Goal: Task Accomplishment & Management: Complete application form

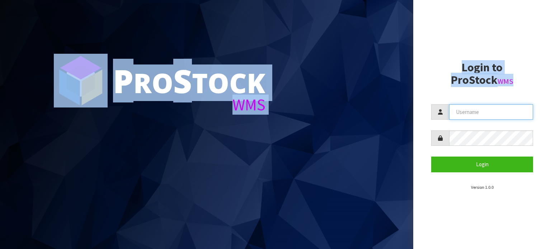
type input "TABLETENNIS"
drag, startPoint x: 0, startPoint y: 0, endPoint x: 503, endPoint y: 109, distance: 514.6
click at [503, 109] on div "P ro S tock WMS Login to ProStock WMS TABLETENNIS Login Version 1.0.0" at bounding box center [275, 124] width 551 height 249
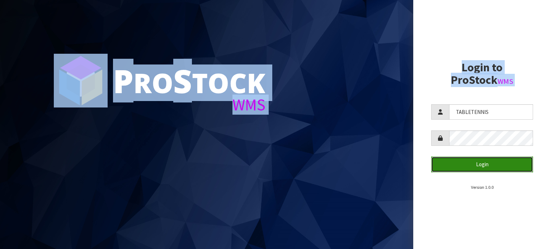
click at [490, 162] on button "Login" at bounding box center [482, 164] width 102 height 15
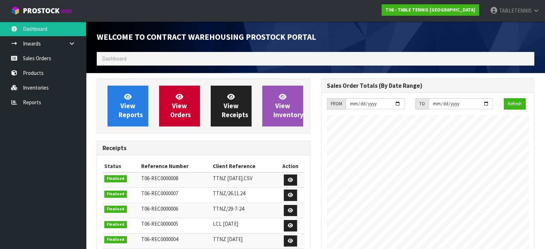
scroll to position [358132, 358200]
click at [39, 55] on link "Sales Orders" at bounding box center [43, 58] width 86 height 15
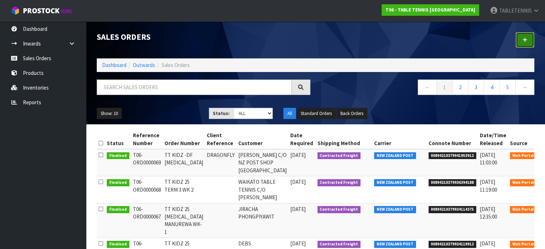
click at [523, 42] on icon at bounding box center [525, 39] width 5 height 5
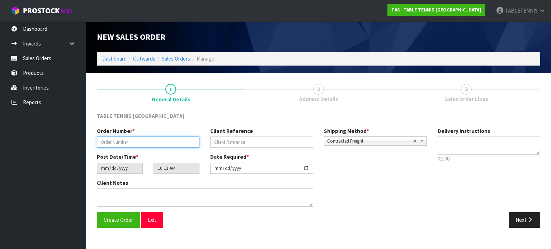
click at [166, 147] on input "text" at bounding box center [148, 142] width 103 height 11
type input "SPORT WHANGANUI -1"
click at [517, 219] on button "Next" at bounding box center [524, 219] width 32 height 15
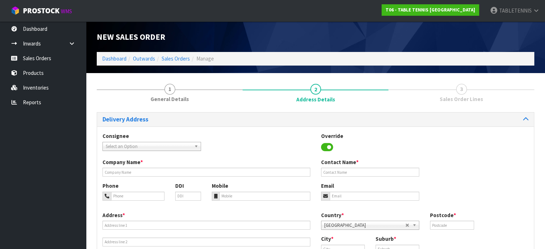
click at [173, 145] on span "Select an Option" at bounding box center [149, 146] width 86 height 9
click at [244, 147] on div "Consignee 000001.BAY MECHANICS - BAY MECHANICS 000001A - BRAKE & TRANSMISSION N…" at bounding box center [315, 145] width 437 height 26
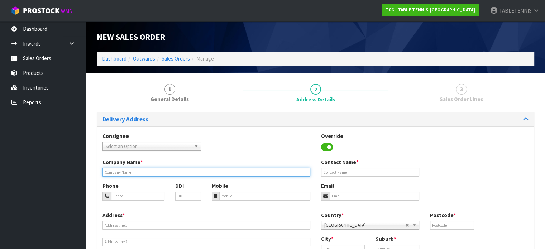
click at [211, 170] on input "text" at bounding box center [207, 172] width 208 height 9
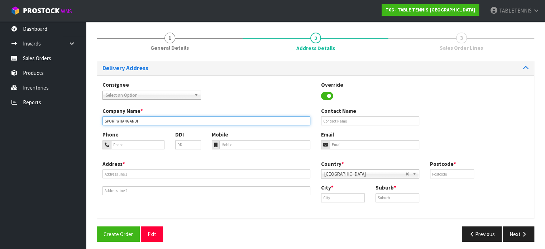
scroll to position [54, 0]
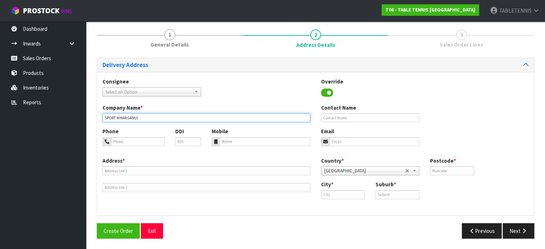
type input "SPORT WHANGANUI"
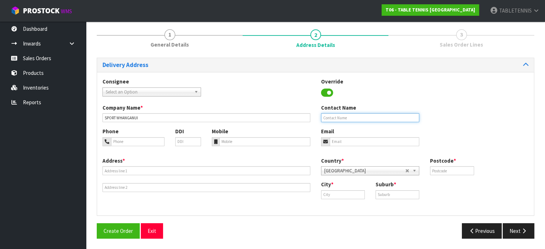
click at [344, 118] on input "text" at bounding box center [370, 117] width 99 height 9
type input "[PERSON_NAME]"
click at [362, 144] on input "email" at bounding box center [375, 141] width 90 height 9
paste input "[PERSON_NAME] <[EMAIL_ADDRESS][DOMAIN_NAME]>"
drag, startPoint x: 353, startPoint y: 141, endPoint x: 317, endPoint y: 143, distance: 35.9
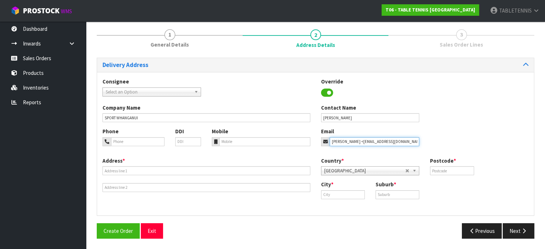
click at [317, 143] on div "Email [PERSON_NAME] <[EMAIL_ADDRESS][DOMAIN_NAME]" at bounding box center [370, 137] width 109 height 18
type input "[EMAIL_ADDRESS][DOMAIN_NAME]"
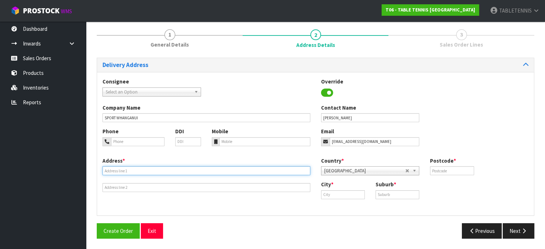
click at [146, 171] on input "text" at bounding box center [207, 170] width 208 height 9
type input "[GEOGRAPHIC_DATA]"
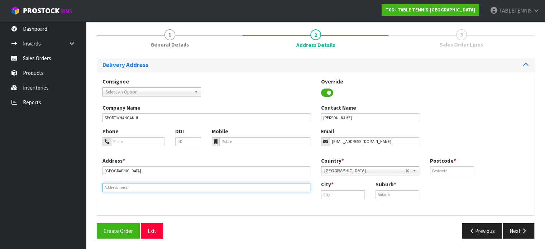
click at [130, 189] on input "text" at bounding box center [207, 187] width 208 height 9
type input "2"
type input "[STREET_ADDRESS]"
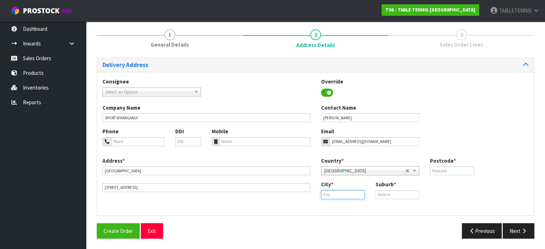
click at [340, 195] on input "text" at bounding box center [343, 194] width 44 height 9
type input "w"
type input "WHANGANUI"
click at [390, 196] on input "text" at bounding box center [398, 194] width 44 height 9
type input "S"
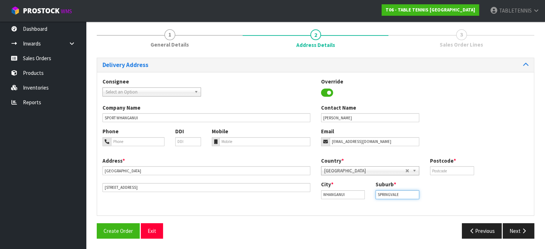
type input "SPRINGVALE"
click at [441, 168] on input "text" at bounding box center [452, 170] width 44 height 9
type input "4501"
click at [236, 144] on input "tel" at bounding box center [264, 141] width 91 height 9
type input "0272826717"
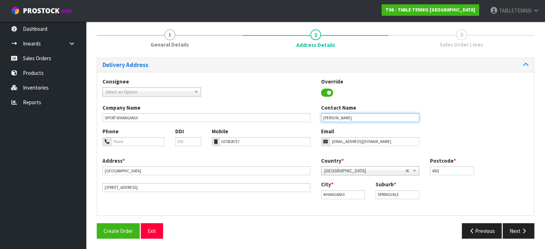
click at [323, 117] on input "[PERSON_NAME]" at bounding box center [370, 117] width 99 height 9
type input "C/O [PERSON_NAME]"
click at [513, 233] on button "Next" at bounding box center [519, 230] width 32 height 15
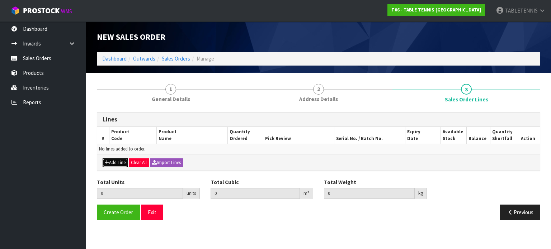
click at [116, 161] on button "Add Line" at bounding box center [115, 162] width 25 height 9
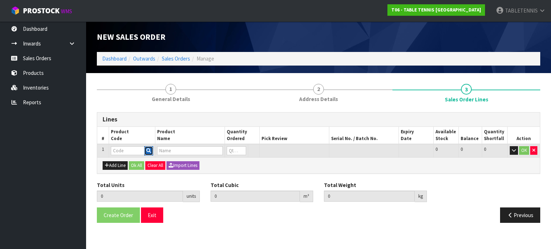
click at [151, 148] on icon "button" at bounding box center [148, 150] width 5 height 5
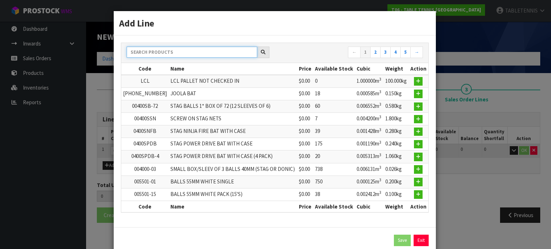
click at [182, 53] on input "text" at bounding box center [192, 52] width 130 height 11
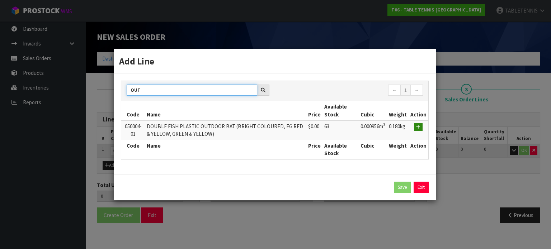
type input "OUT"
click at [420, 126] on icon "button" at bounding box center [418, 127] width 4 height 5
type input "0.000000"
type input "0.000"
type input "050004-01"
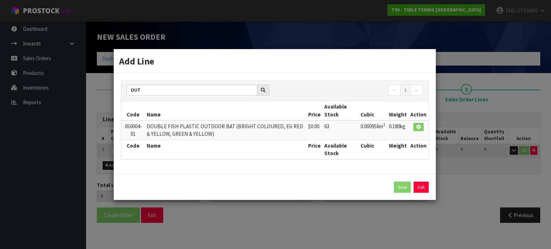
type input "DOUBLE FISH PLASTIC OUTDOOR BAT (BRIGHT COLOURED, EG RED & YELLOW, GREEN & YELL…"
type input "0"
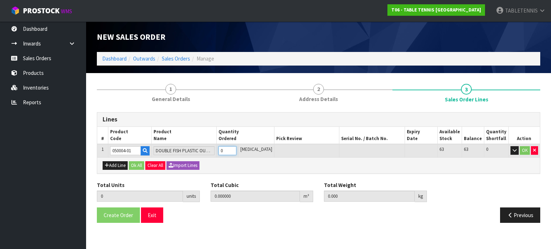
type input "1"
type input "0.000956"
type input "0.18"
type input "1"
click at [236, 148] on input "1" at bounding box center [227, 150] width 18 height 9
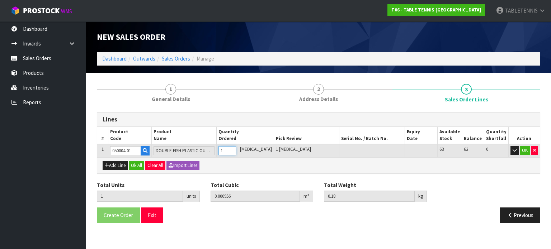
type input "2"
type input "0.001912"
type input "0.36"
type input "2"
click at [236, 148] on input "2" at bounding box center [227, 150] width 18 height 9
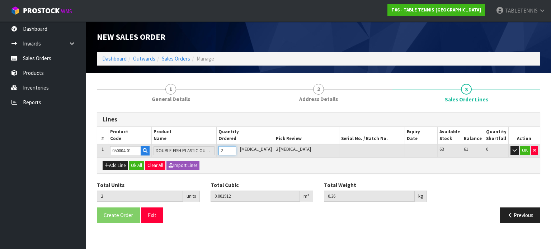
type input "3"
type input "0.002868"
type input "0.54"
type input "3"
click at [236, 148] on input "3" at bounding box center [227, 150] width 18 height 9
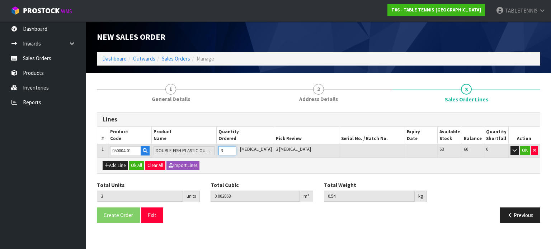
type input "4"
type input "0.003824"
type input "0.72"
type input "4"
click at [236, 148] on input "4" at bounding box center [227, 150] width 18 height 9
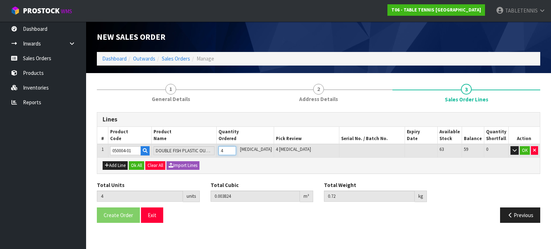
type input "5"
type input "0.00478"
type input "0.9"
type input "5"
click at [236, 148] on input "5" at bounding box center [227, 150] width 18 height 9
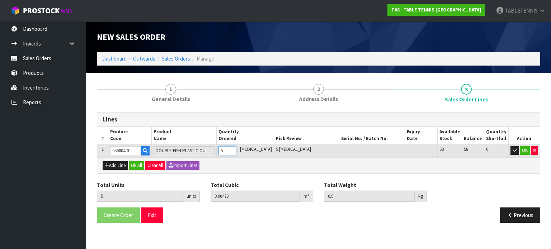
type input "6"
type input "0.005736"
type input "1.08"
type input "6"
click at [236, 148] on input "6" at bounding box center [227, 150] width 18 height 9
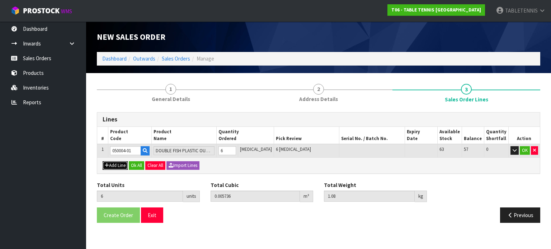
click at [121, 163] on button "Add Line" at bounding box center [115, 165] width 25 height 9
type input "0"
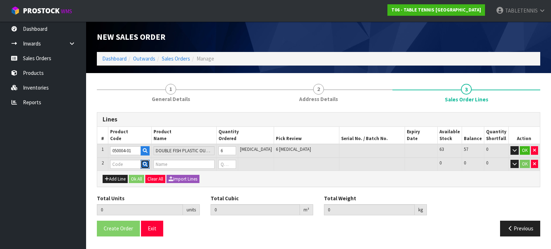
click at [147, 163] on icon "button" at bounding box center [145, 164] width 5 height 5
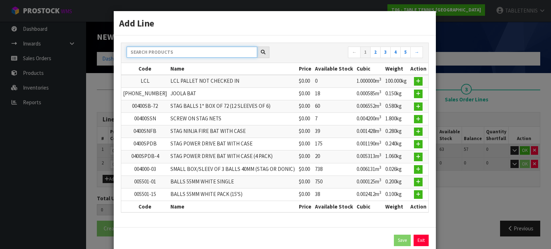
click at [192, 56] on input "text" at bounding box center [192, 52] width 130 height 11
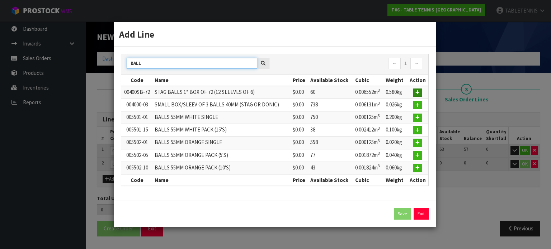
type input "BALL"
click at [419, 94] on icon "button" at bounding box center [417, 92] width 4 height 5
type input "6"
type input "0.005736"
type input "1.08"
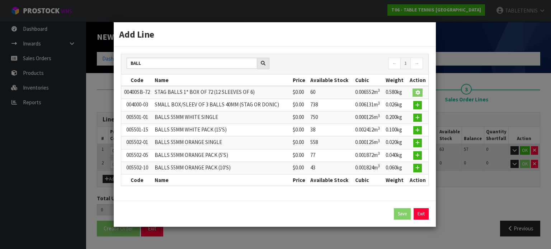
type input "00400SB-72"
type input "STAG BALLS 1* BOX OF 72 (12 SLEEVES OF 6)"
type input "0"
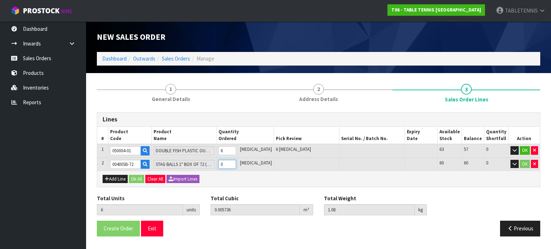
type input "7"
type input "0.012288"
type input "1.66"
type input "1"
click at [236, 161] on input "1" at bounding box center [227, 164] width 18 height 9
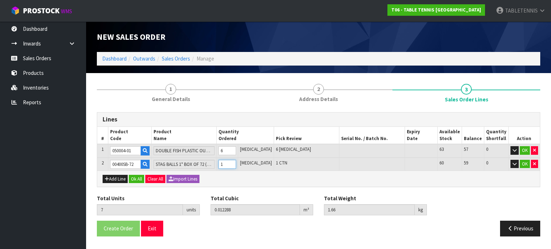
type input "8"
type input "0.01884"
type input "2.24"
type input "2"
click at [236, 161] on input "2" at bounding box center [227, 164] width 18 height 9
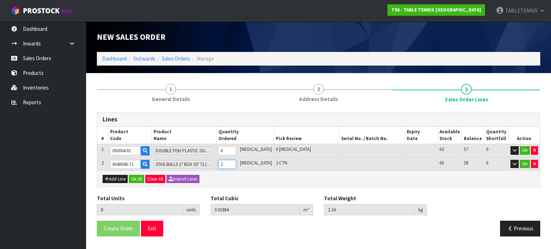
type input "9"
type input "0.025392"
type input "2.82"
type input "3"
click at [236, 161] on input "3" at bounding box center [227, 164] width 18 height 9
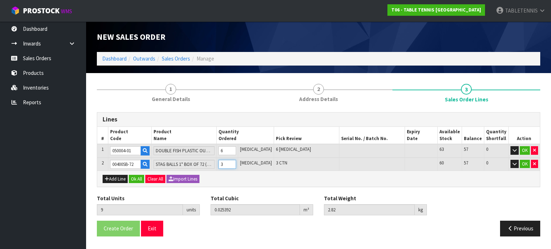
type input "10"
type input "0.031944"
type input "3.4"
type input "4"
click at [236, 161] on input "4" at bounding box center [227, 164] width 18 height 9
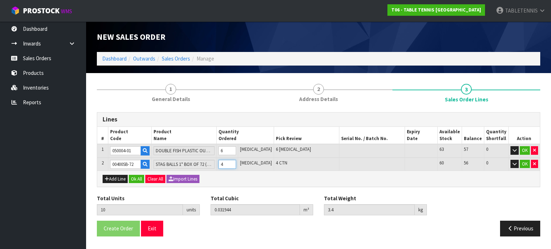
type input "11"
type input "0.038496"
type input "3.98"
type input "5"
click at [236, 161] on input "5" at bounding box center [227, 164] width 18 height 9
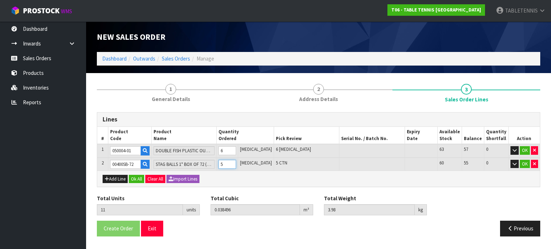
type input "12"
type input "0.045048"
type input "4.56"
type input "6"
click at [236, 161] on input "6" at bounding box center [227, 164] width 18 height 9
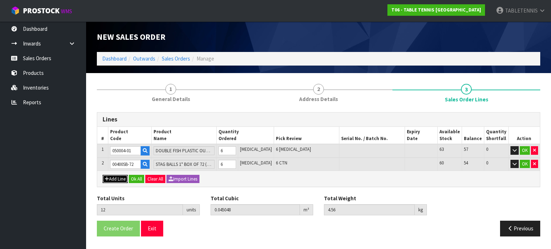
click at [118, 176] on button "Add Line" at bounding box center [115, 179] width 25 height 9
type input "0"
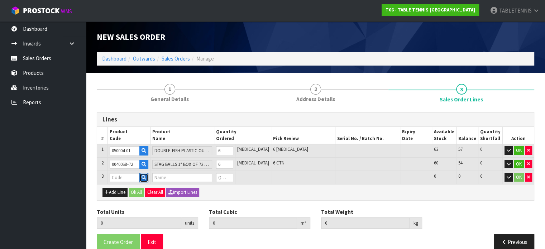
click at [146, 176] on icon "button" at bounding box center [144, 177] width 5 height 5
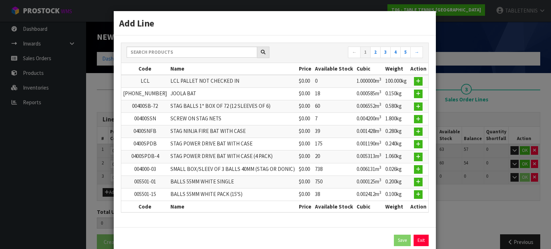
click at [180, 107] on td "STAG BALLS 1* BOX OF 72 (12 SLEEVES OF 6)" at bounding box center [232, 106] width 128 height 13
click at [191, 52] on input "text" at bounding box center [192, 52] width 130 height 11
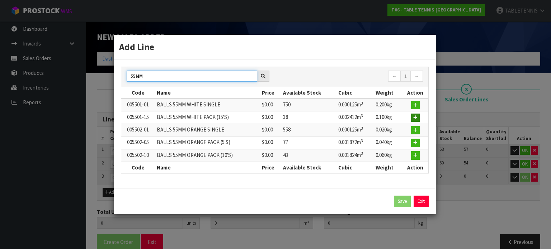
type input "55MM"
click at [416, 118] on icon "button" at bounding box center [415, 117] width 4 height 5
type input "12"
type input "0.045048"
type input "4.56"
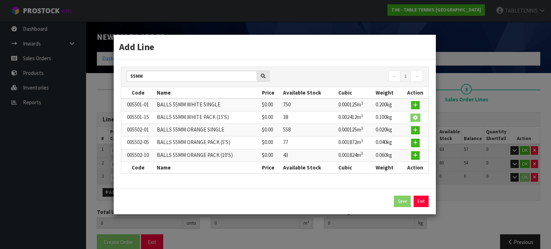
type input "005501-15"
type input "BALLS 55MM WHITE PACK (15'S)"
type input "0"
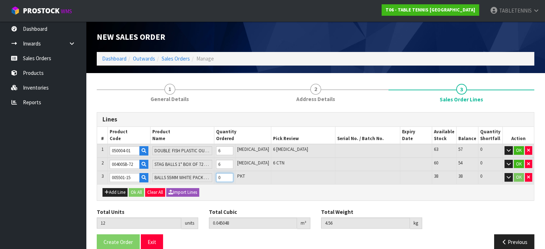
type input "13"
type input "0.04746"
type input "4.66"
type input "1"
click at [233, 175] on input "1" at bounding box center [224, 177] width 17 height 9
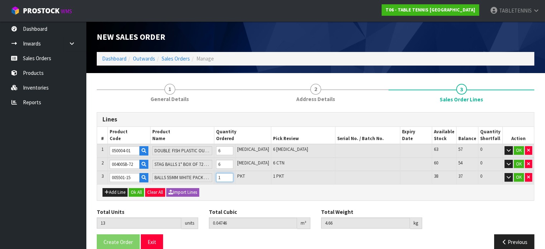
type input "14"
type input "0.049872"
type input "4.76"
type input "2"
click at [233, 174] on input "2" at bounding box center [224, 177] width 17 height 9
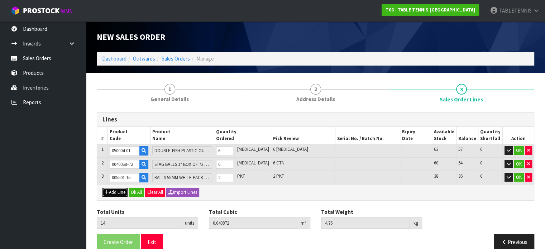
click at [119, 190] on button "Add Line" at bounding box center [115, 192] width 25 height 9
type input "0"
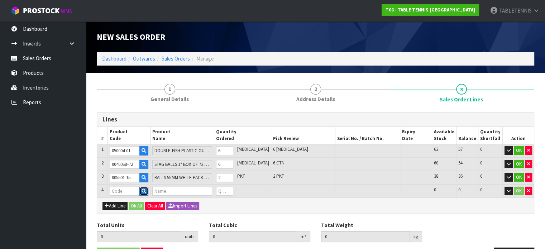
click at [146, 190] on icon "button" at bounding box center [144, 191] width 5 height 5
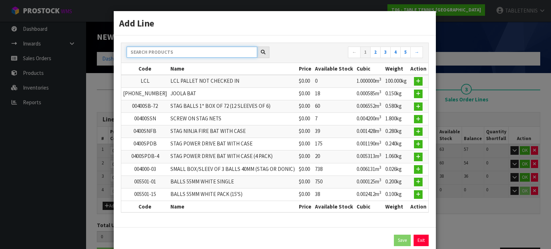
click at [214, 52] on input "text" at bounding box center [192, 52] width 130 height 11
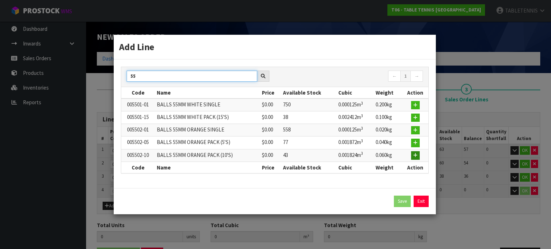
type input "55"
click at [413, 157] on button "button" at bounding box center [415, 155] width 9 height 9
type input "14"
type input "0.049872"
type input "4.76"
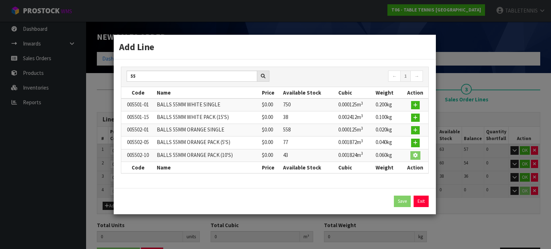
type input "005502-10"
type input "BALLS 55MM ORANGE PACK (10'S)"
type input "0"
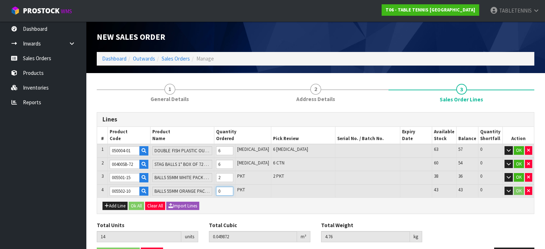
type input "15"
type input "0.051696"
type input "4.82"
type input "1"
click at [233, 189] on input "1" at bounding box center [224, 191] width 17 height 9
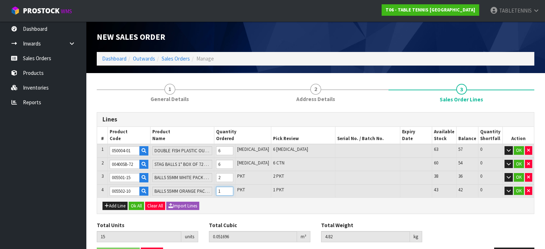
type input "16"
type input "0.05352"
type input "4.88"
type input "2"
click at [233, 189] on input "2" at bounding box center [224, 191] width 17 height 9
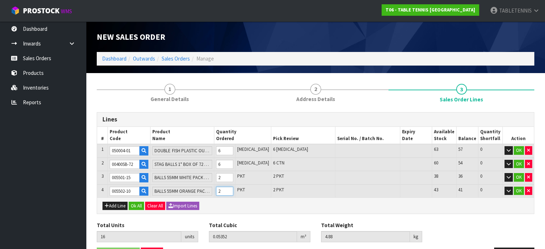
scroll to position [23, 0]
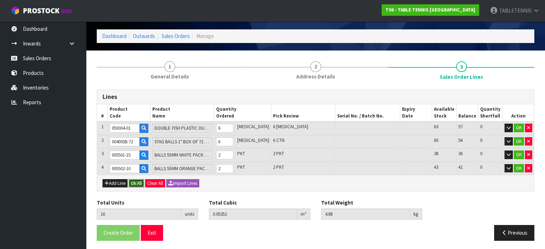
click at [140, 181] on button "Ok All" at bounding box center [136, 183] width 15 height 9
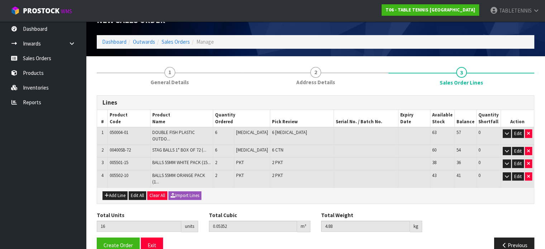
scroll to position [20, 0]
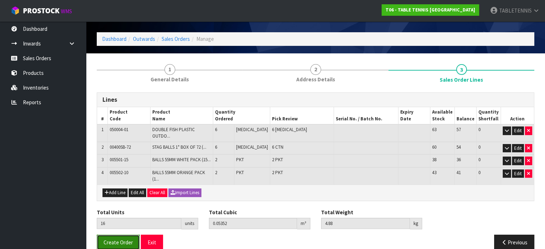
click at [111, 239] on span "Create Order" at bounding box center [118, 242] width 29 height 7
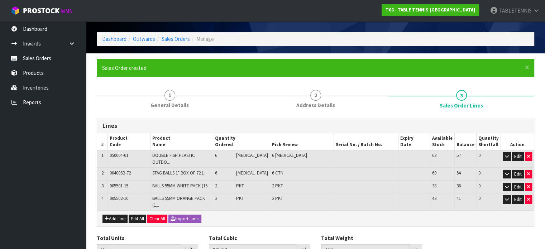
scroll to position [0, 0]
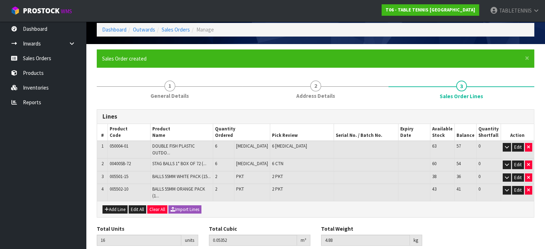
scroll to position [46, 0]
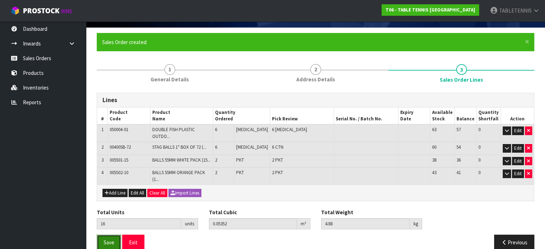
click at [104, 236] on button "Save" at bounding box center [109, 242] width 24 height 15
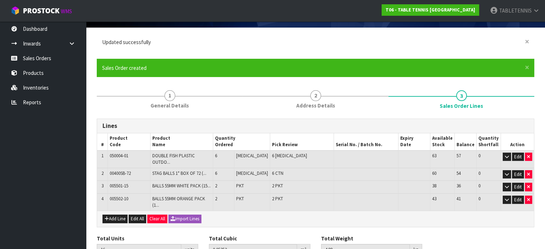
scroll to position [0, 0]
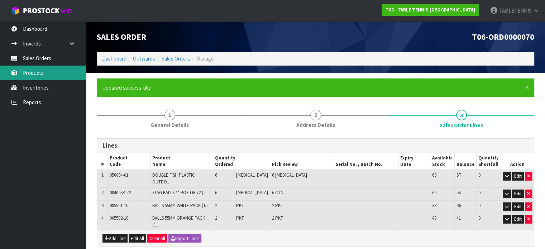
click at [35, 76] on link "Products" at bounding box center [43, 73] width 86 height 15
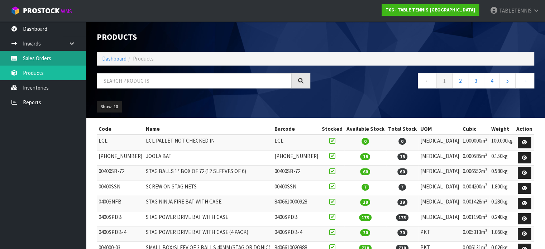
click at [40, 60] on link "Sales Orders" at bounding box center [43, 58] width 86 height 15
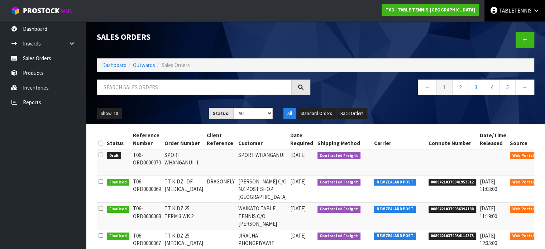
click at [529, 11] on span "TABLETENNIS" at bounding box center [515, 10] width 33 height 7
click at [507, 26] on link "Logout" at bounding box center [516, 29] width 57 height 10
